Goal: Task Accomplishment & Management: Complete application form

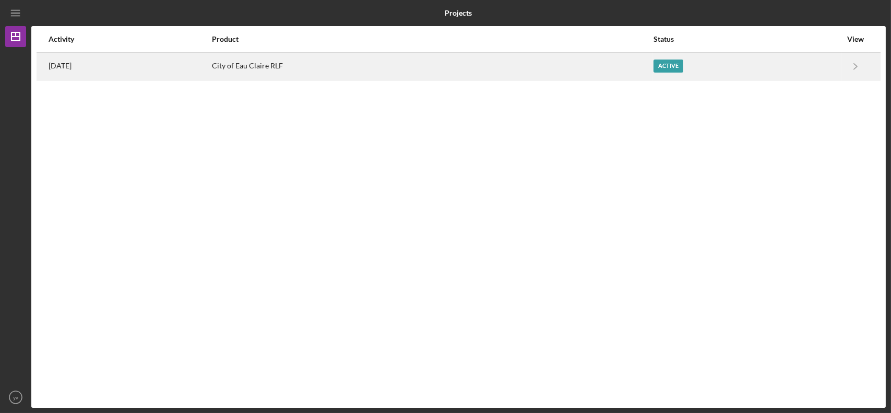
click at [545, 70] on div "City of Eau Claire RLF" at bounding box center [432, 66] width 441 height 26
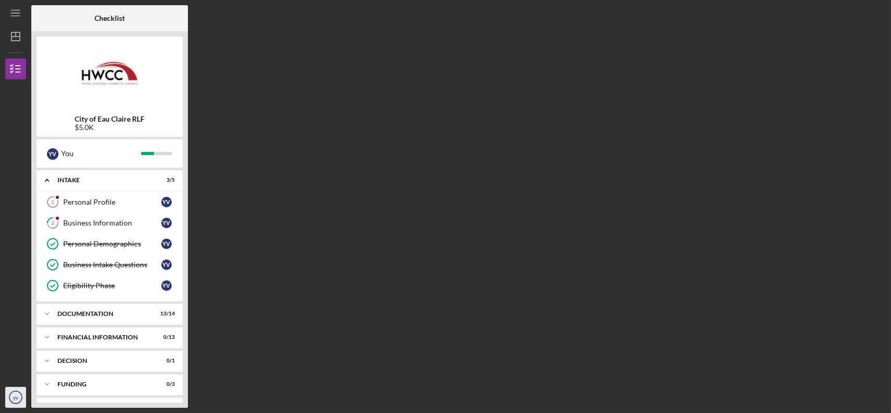
click at [18, 396] on icon "yv" at bounding box center [15, 397] width 21 height 26
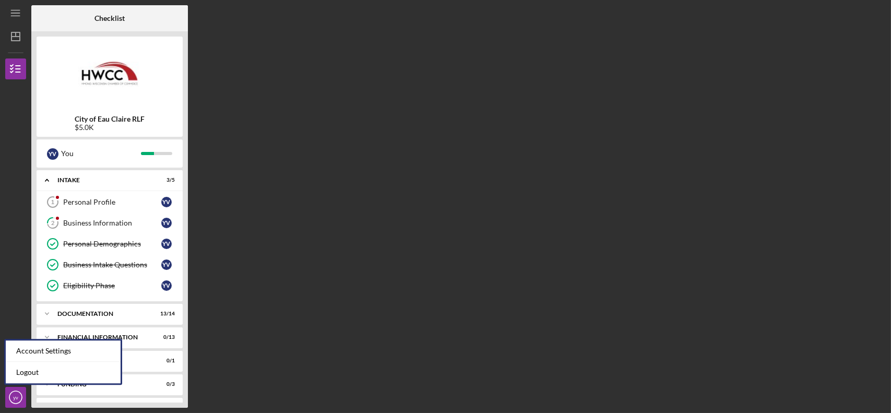
click at [316, 288] on div "Checklist City of Eau Claire RLF $5.0K y v You Icon/Expander Intake 3 / 5 Perso…" at bounding box center [458, 206] width 854 height 402
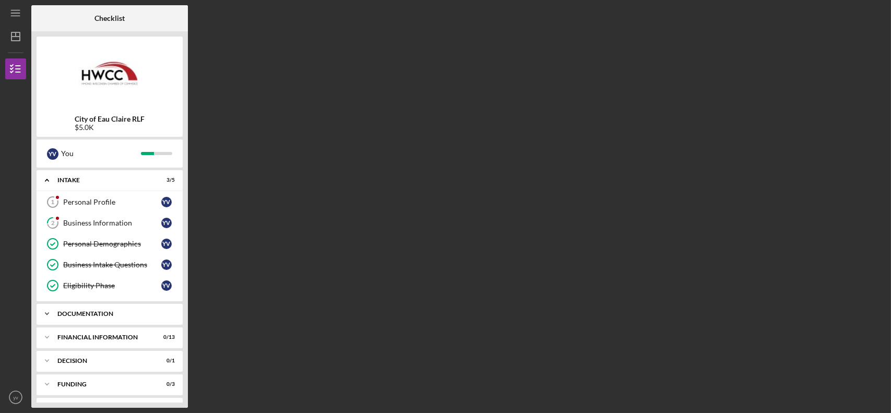
click at [139, 313] on div "Documentation" at bounding box center [113, 314] width 112 height 6
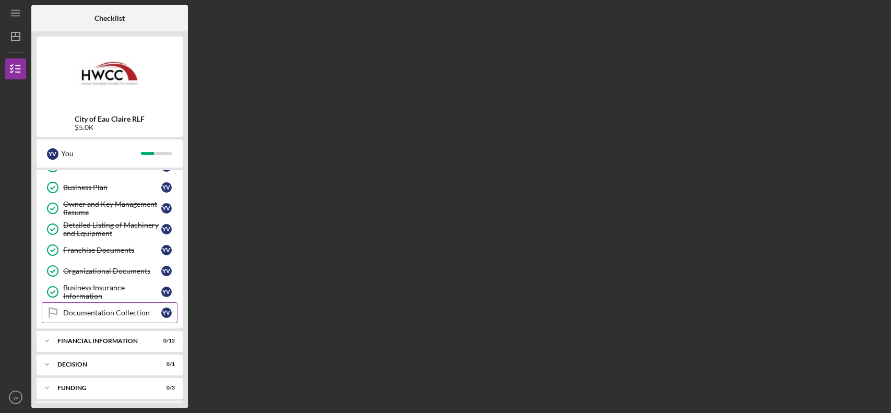
scroll to position [317, 0]
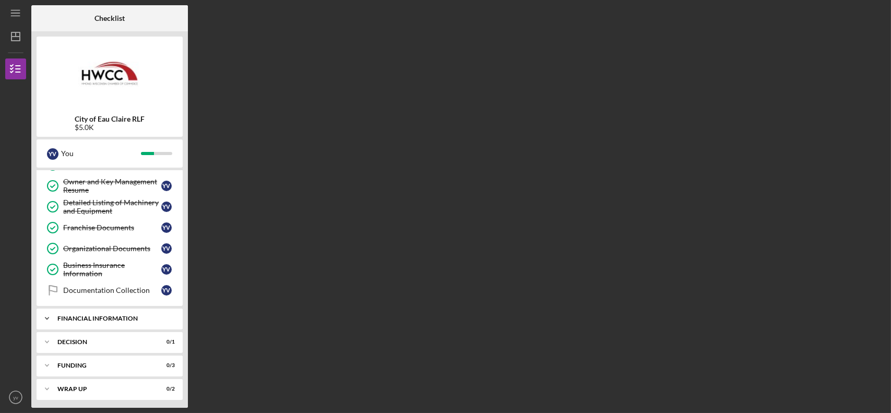
click at [118, 320] on div "Icon/Expander Financial Information 0 / 13" at bounding box center [110, 318] width 146 height 21
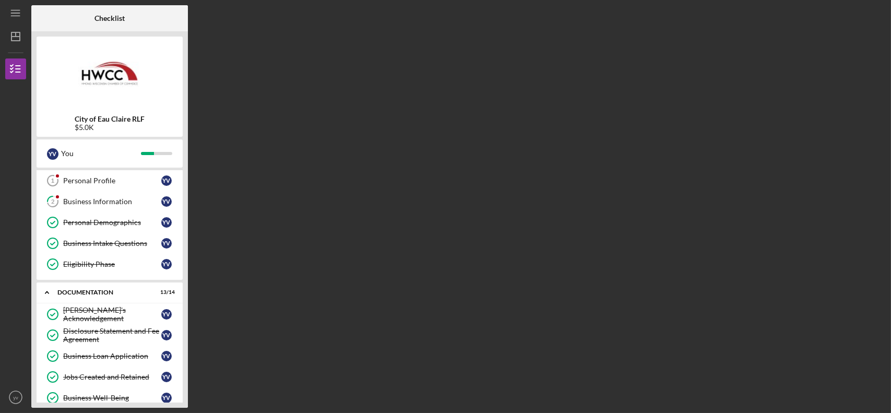
scroll to position [0, 0]
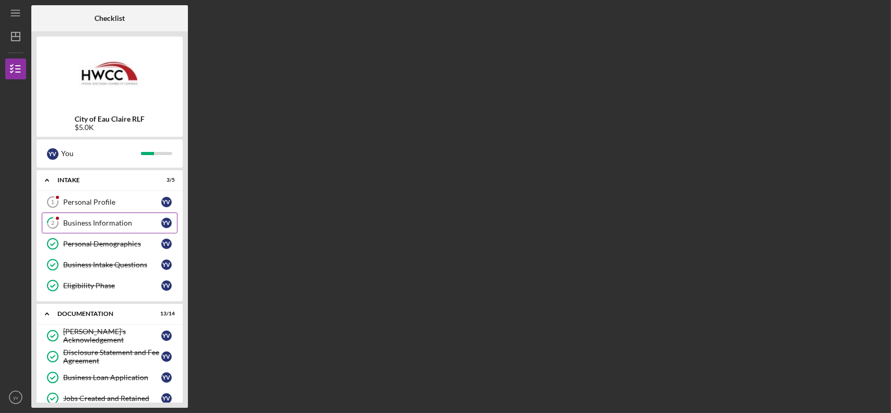
click at [110, 222] on div "Business Information" at bounding box center [112, 223] width 98 height 8
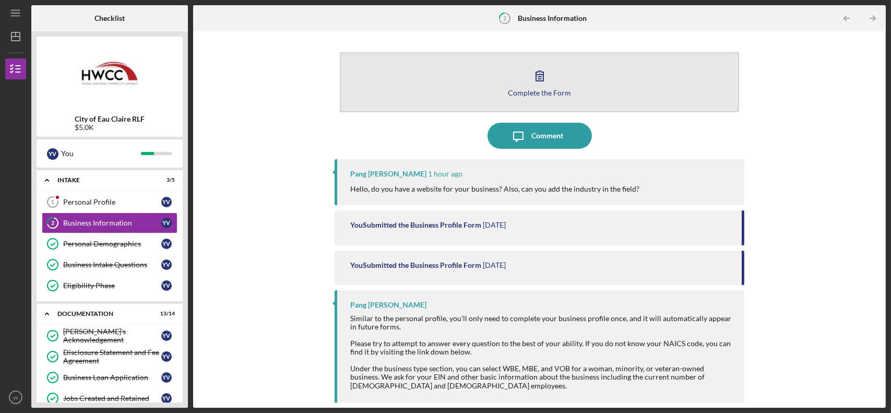
click at [539, 92] on div "Complete the Form" at bounding box center [539, 93] width 63 height 8
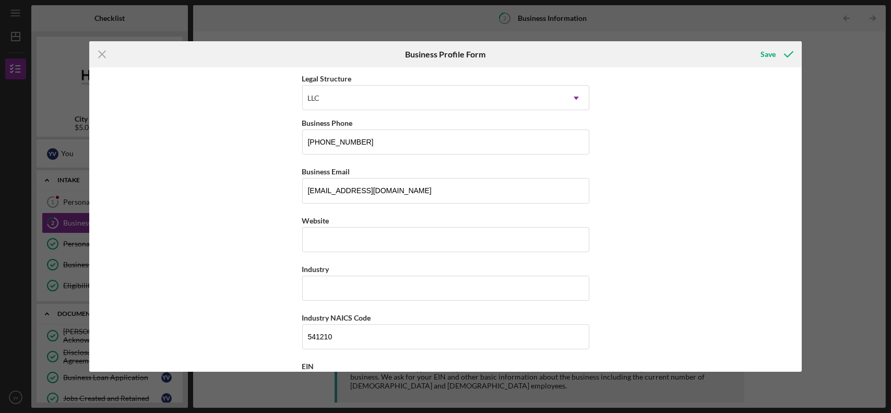
scroll to position [157, 0]
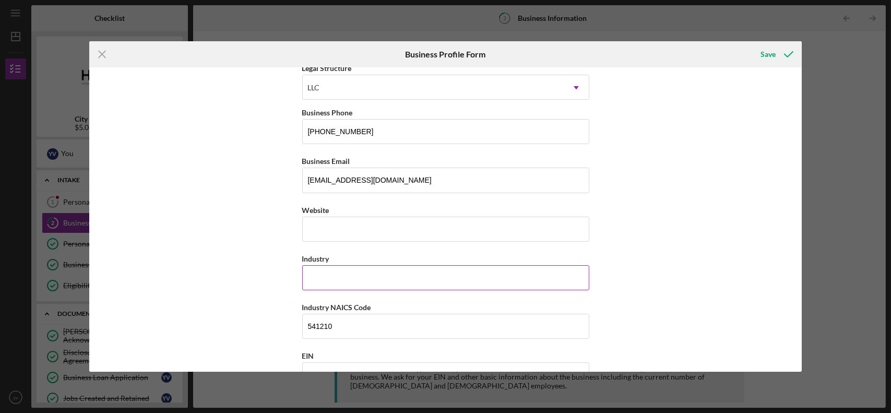
click at [355, 279] on input "Industry" at bounding box center [445, 277] width 287 height 25
type input "tax service"
click at [708, 204] on div "Business Name MY TAX SERVICE & BOOKEPPING LLC DBA Business Start Date [DATE] Le…" at bounding box center [445, 219] width 713 height 304
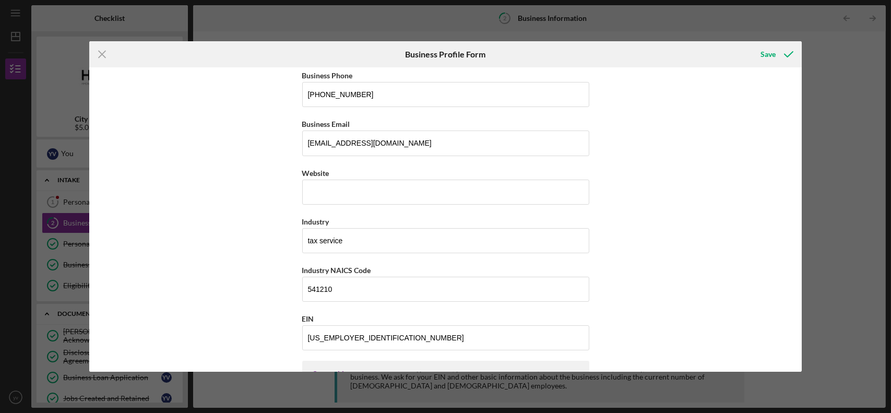
scroll to position [261, 0]
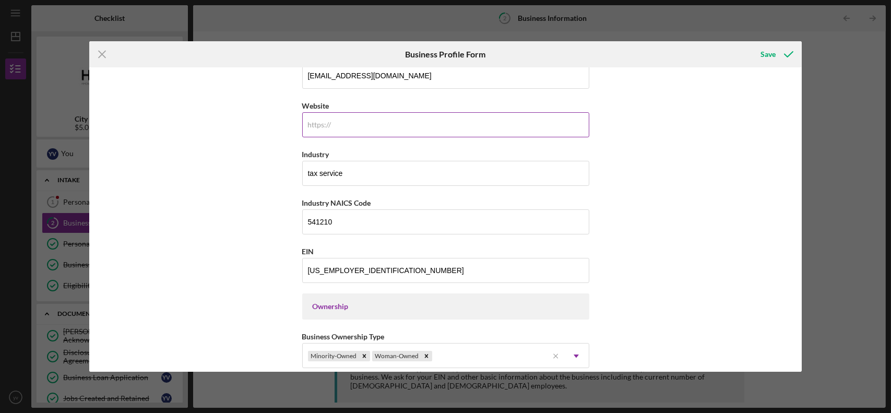
click at [459, 133] on input "Website" at bounding box center [445, 124] width 287 height 25
click at [662, 139] on div "Business Name MY TAX SERVICE & BOOKEPPING LLC DBA Business Start Date [DATE] Le…" at bounding box center [445, 219] width 713 height 304
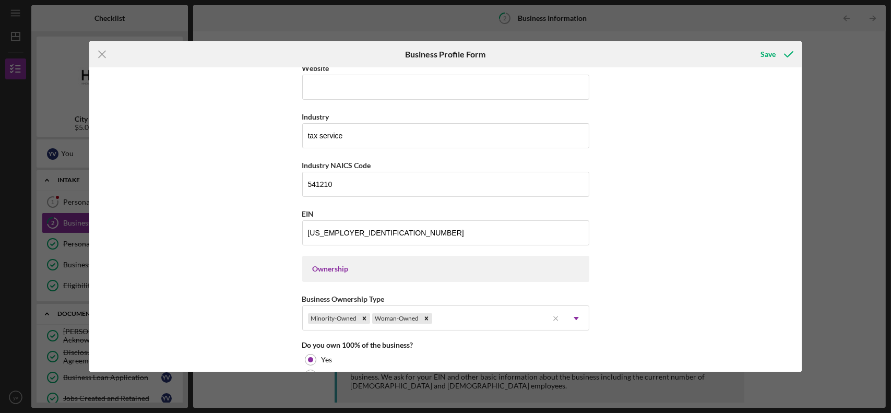
scroll to position [187, 0]
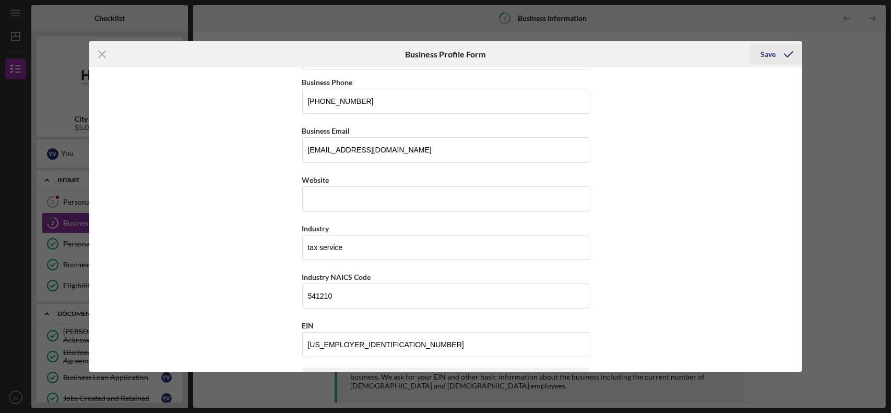
click at [765, 57] on div "Save" at bounding box center [767, 54] width 15 height 21
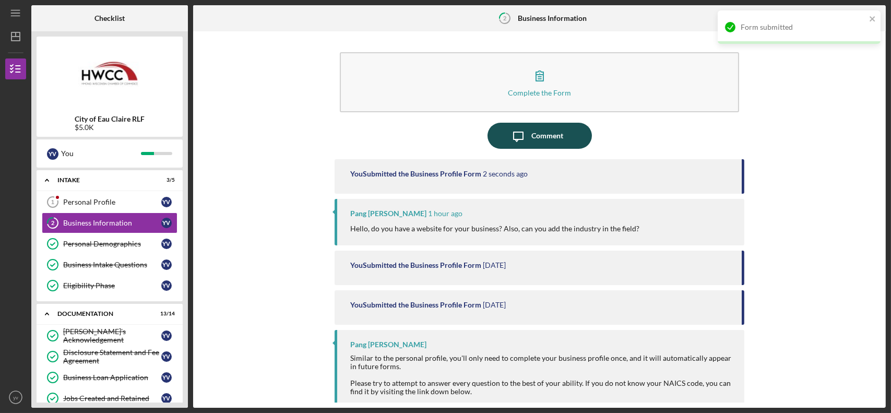
click at [558, 134] on div "Comment" at bounding box center [547, 136] width 32 height 26
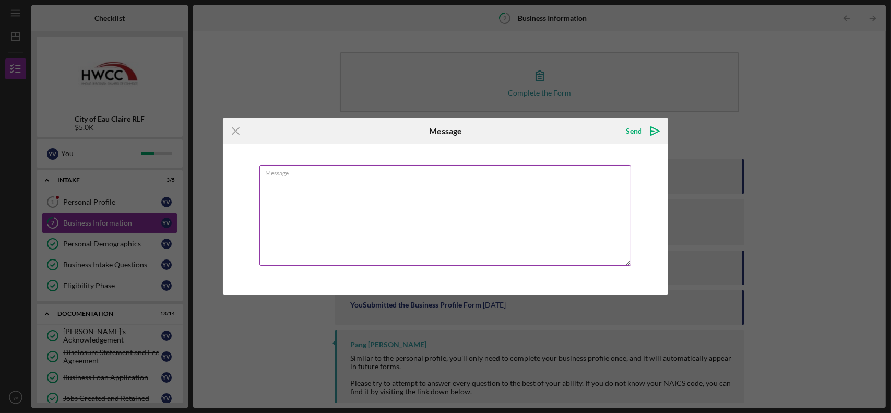
type textarea "i"
type textarea "I"
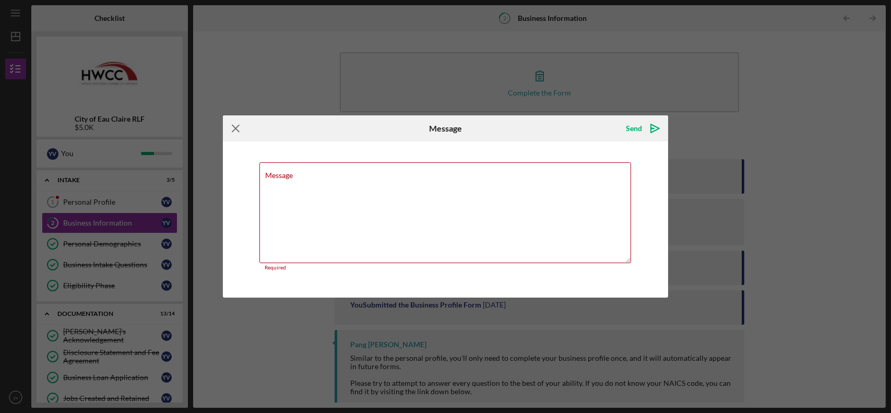
click at [236, 128] on icon "Icon/Menu Close" at bounding box center [236, 128] width 26 height 26
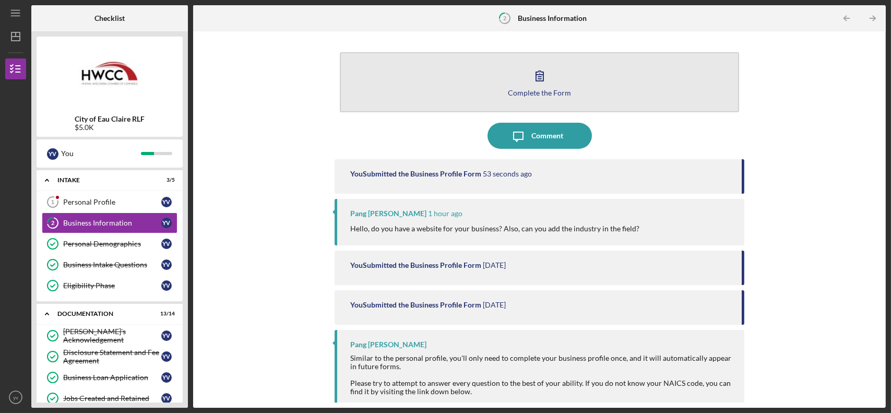
click at [547, 91] on div "Complete the Form" at bounding box center [539, 93] width 63 height 8
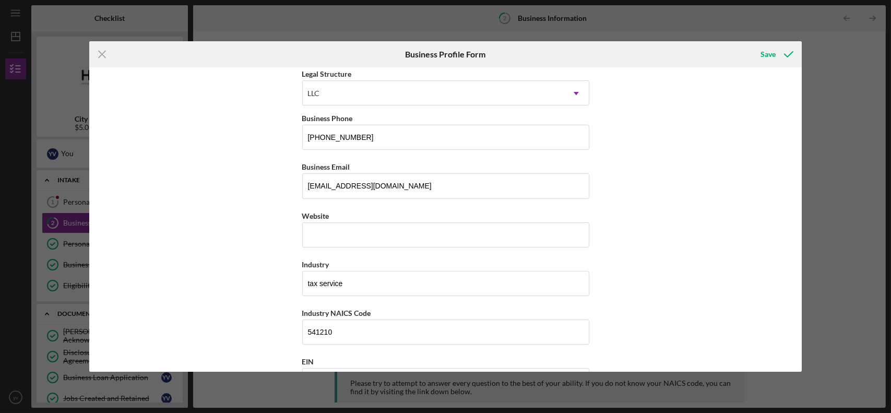
scroll to position [157, 0]
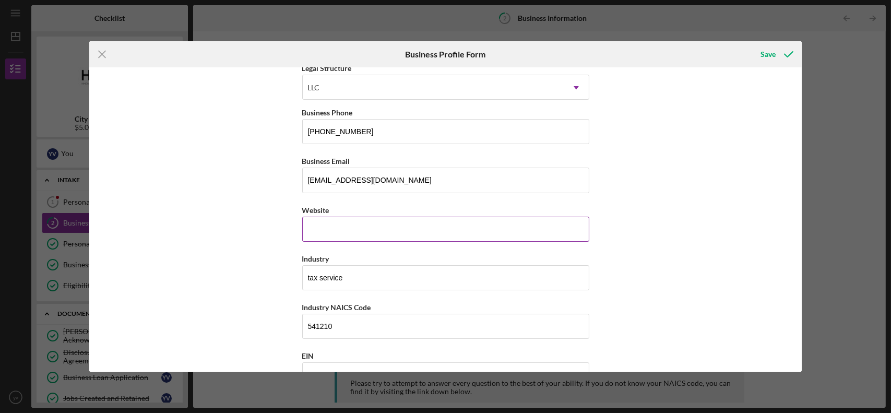
click at [352, 224] on input "Website" at bounding box center [445, 229] width 287 height 25
paste input "[DOMAIN_NAME]"
type input "[DOMAIN_NAME]"
click at [659, 229] on div "Business Name MY TAX SERVICE & BOOKEPPING LLC DBA Business Start Date [DATE] Le…" at bounding box center [445, 219] width 713 height 304
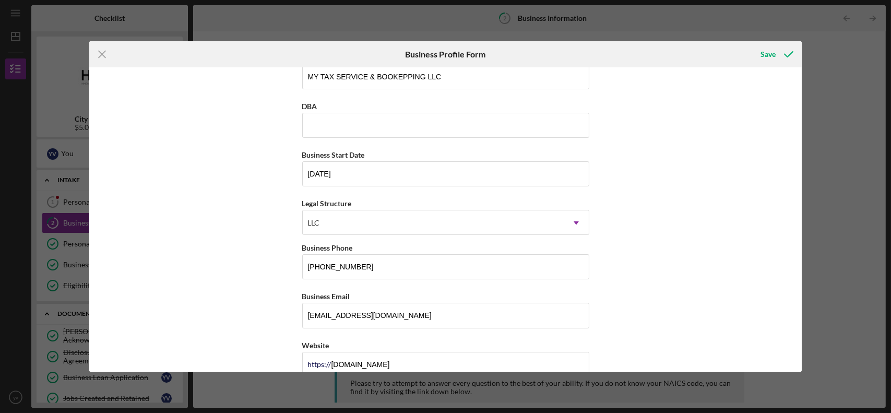
scroll to position [0, 0]
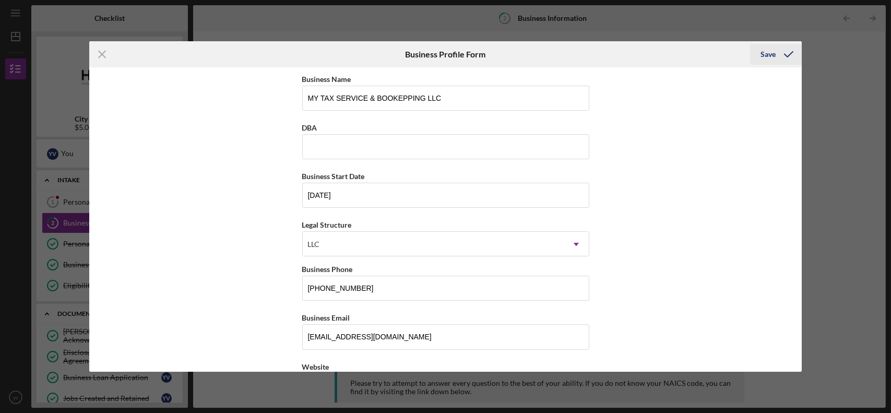
click at [765, 55] on div "Save" at bounding box center [767, 54] width 15 height 21
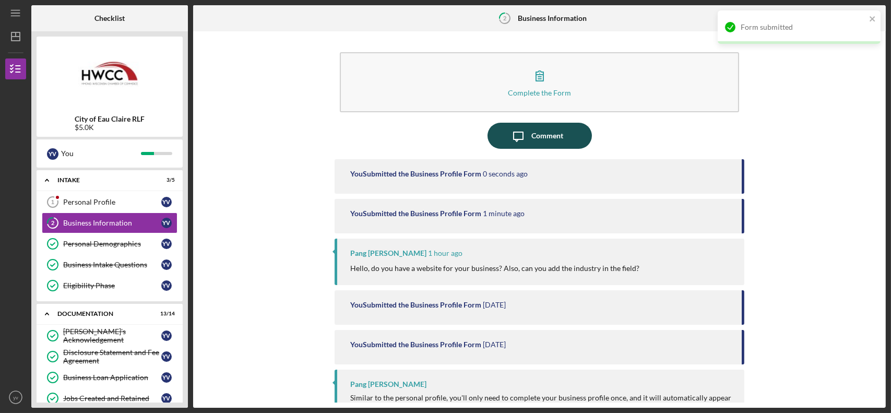
click at [538, 135] on div "Comment" at bounding box center [547, 136] width 32 height 26
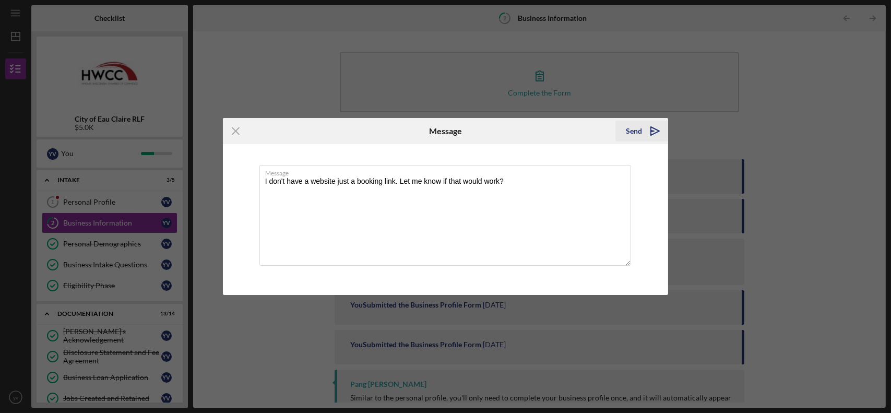
type textarea "I don't have a website just a booking link. Let me know if that would work?"
click at [634, 134] on div "Send" at bounding box center [634, 131] width 16 height 21
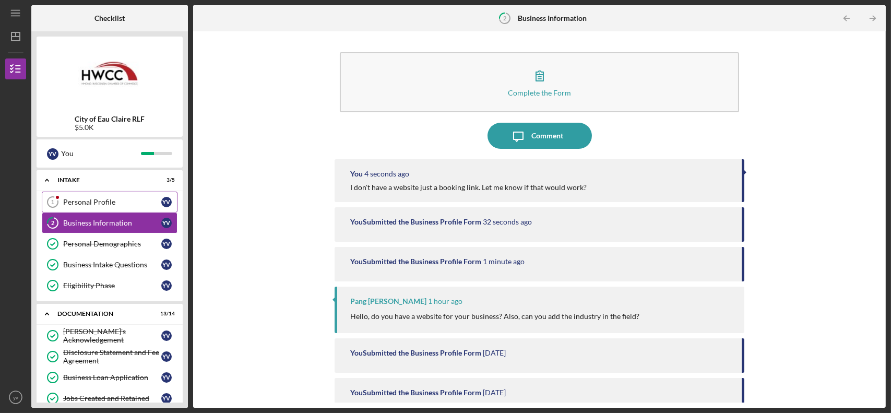
click at [108, 201] on div "Personal Profile" at bounding box center [112, 202] width 98 height 8
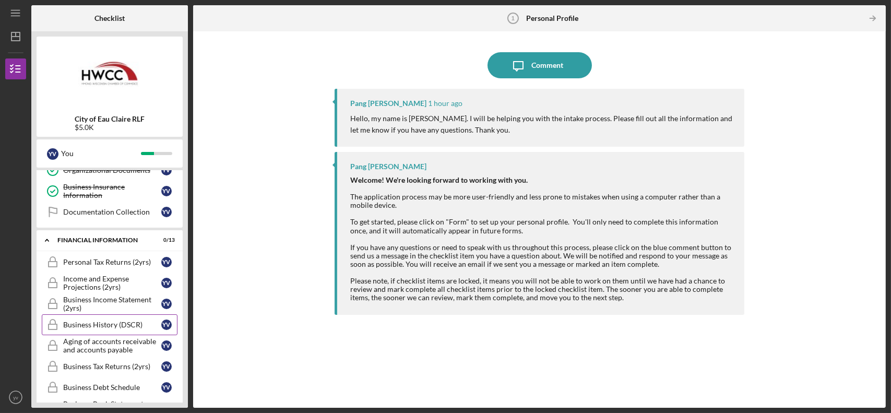
scroll to position [365, 0]
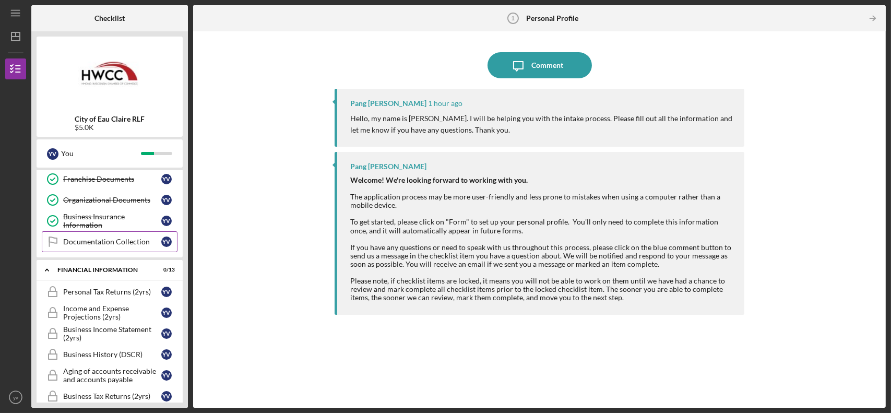
click at [113, 244] on link "Documentation Collection Documentation Collection y v" at bounding box center [110, 241] width 136 height 21
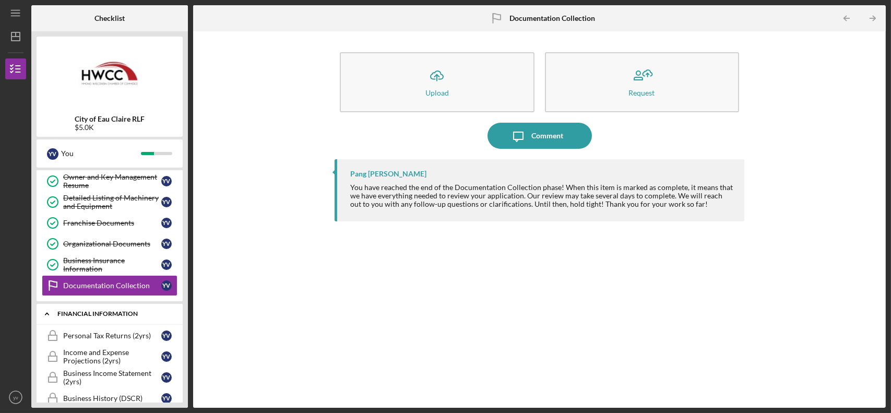
scroll to position [365, 0]
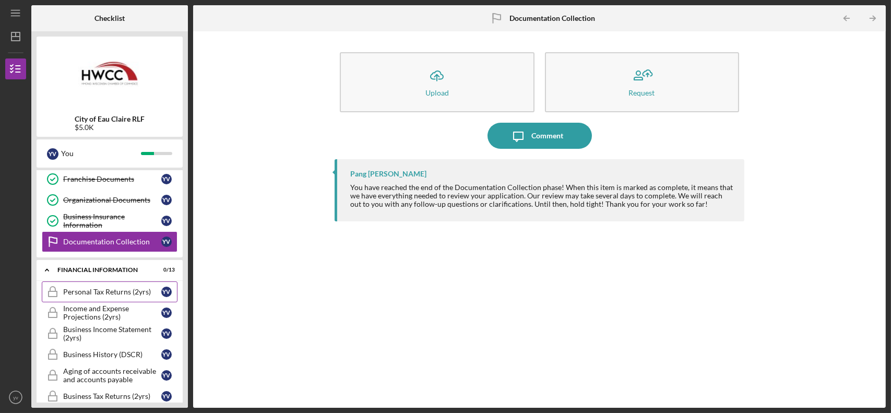
click at [75, 298] on link "Personal Tax Returns (2yrs) Personal Tax Returns (2yrs) y v" at bounding box center [110, 291] width 136 height 21
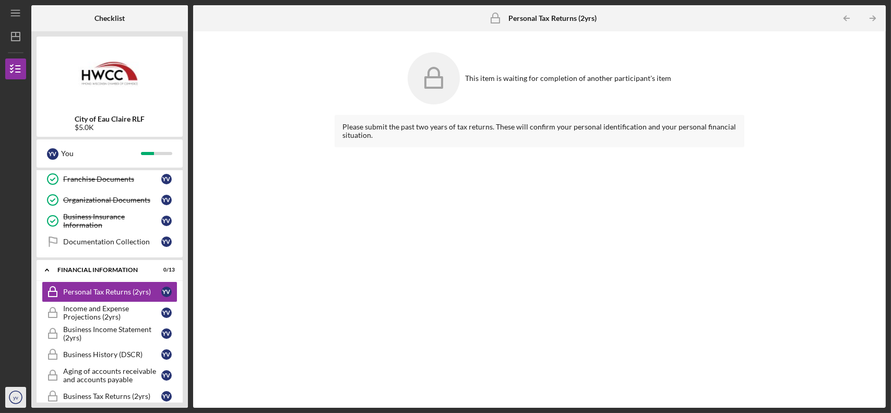
click at [17, 393] on icon "yv" at bounding box center [15, 397] width 21 height 26
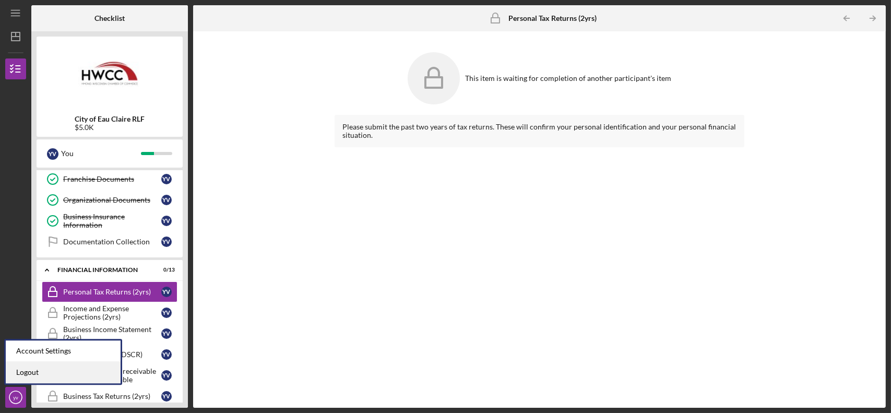
click at [54, 370] on link "Logout" at bounding box center [63, 372] width 115 height 21
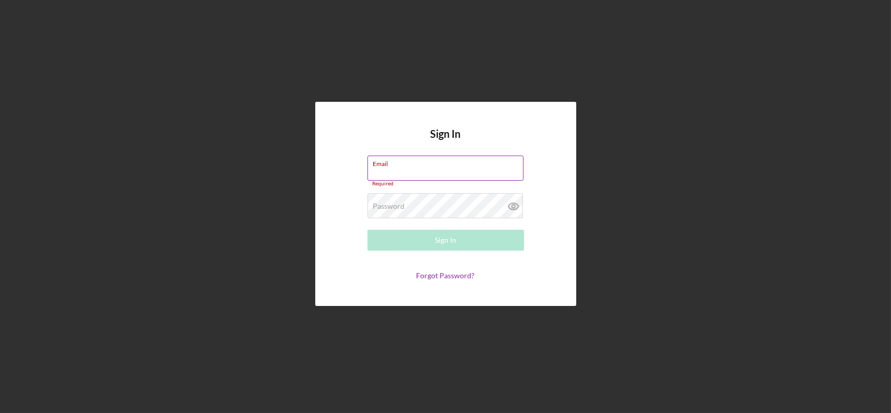
click at [405, 169] on div "Email Required" at bounding box center [445, 171] width 157 height 31
type input "[EMAIL_ADDRESS][DOMAIN_NAME]"
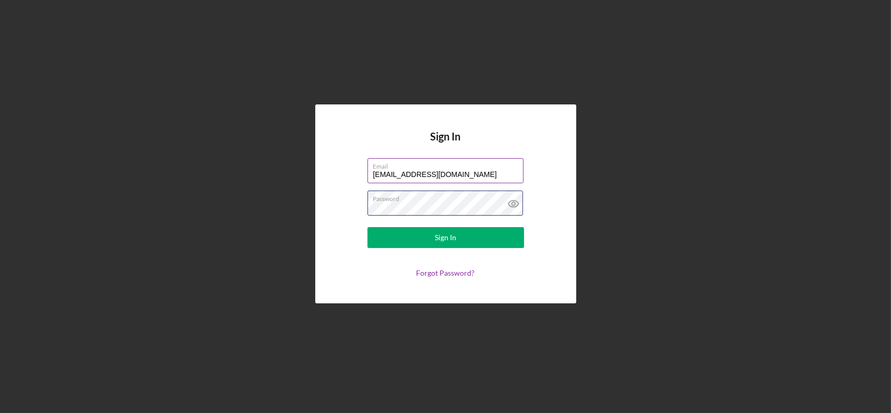
click at [367, 227] on button "Sign In" at bounding box center [445, 237] width 157 height 21
